Goal: Task Accomplishment & Management: Manage account settings

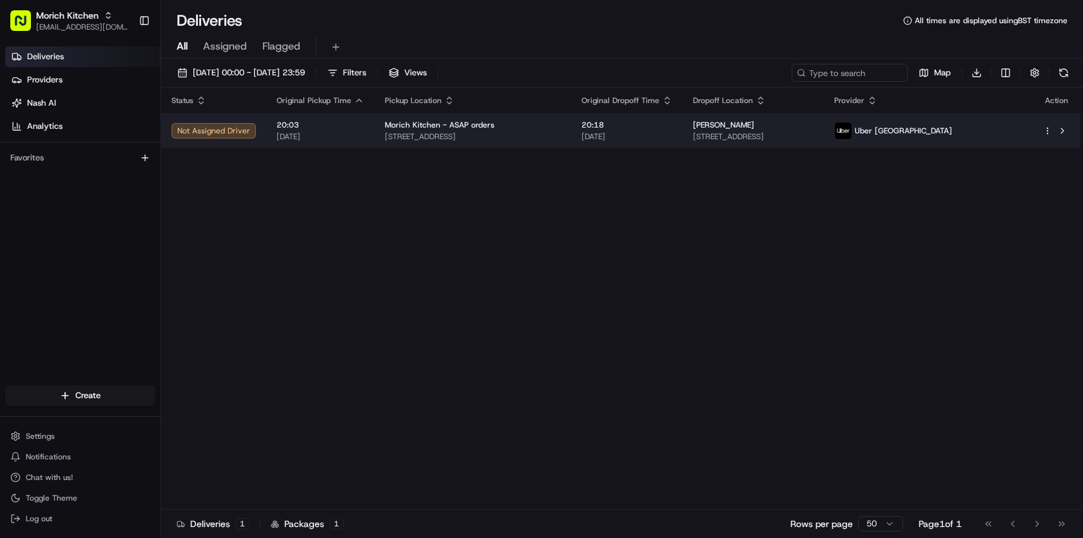
click at [561, 135] on span "[STREET_ADDRESS]" at bounding box center [473, 137] width 176 height 10
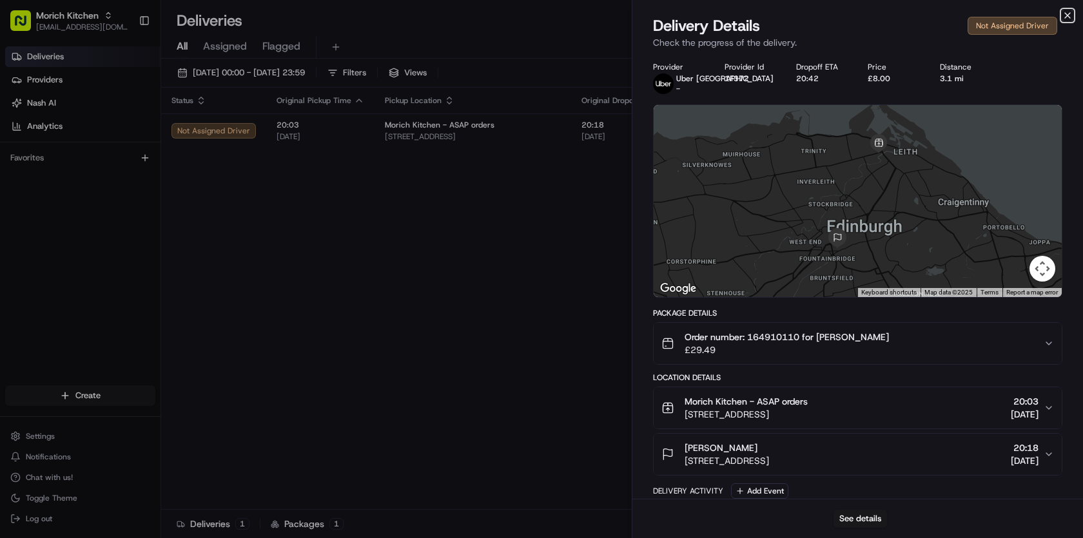
click at [1070, 15] on icon "button" at bounding box center [1068, 15] width 10 height 10
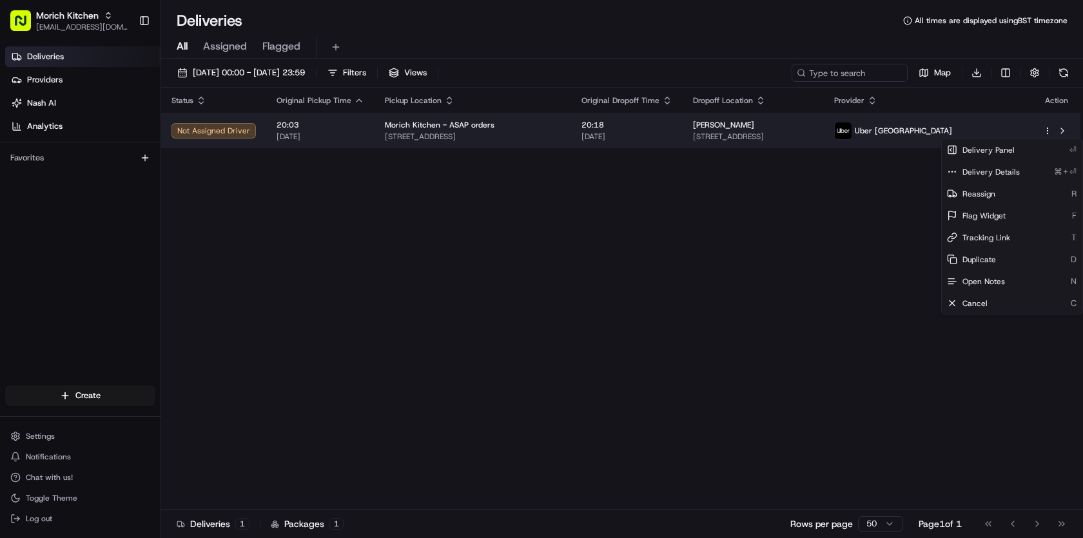
click at [1049, 133] on html "Morich Kitchen [EMAIL_ADDRESS][DOMAIN_NAME] Toggle Sidebar Deliveries Providers…" at bounding box center [541, 269] width 1083 height 538
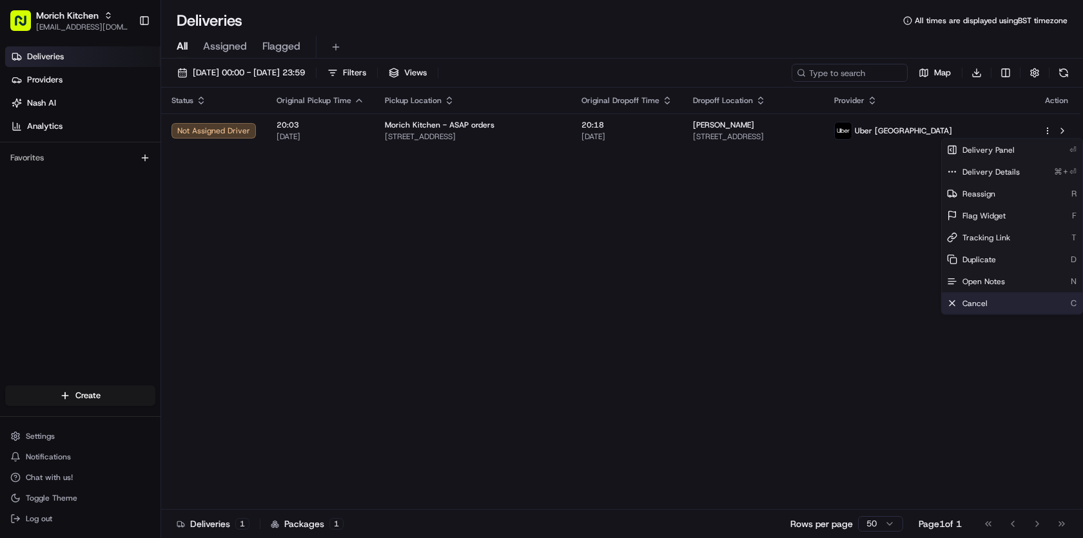
click at [983, 304] on span "Cancel" at bounding box center [975, 304] width 25 height 10
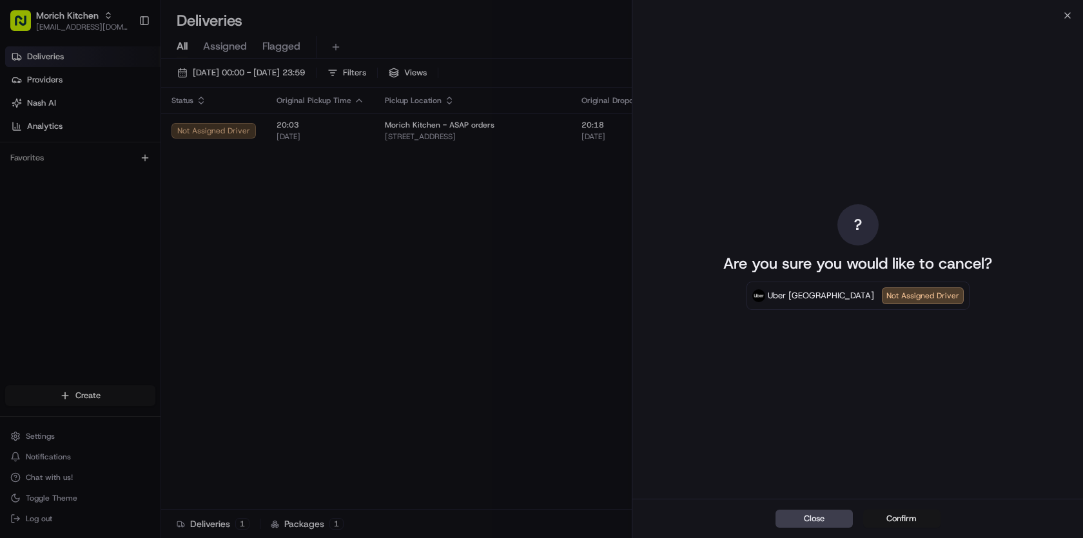
click at [905, 520] on button "Confirm" at bounding box center [901, 519] width 77 height 18
